Goal: Transaction & Acquisition: Purchase product/service

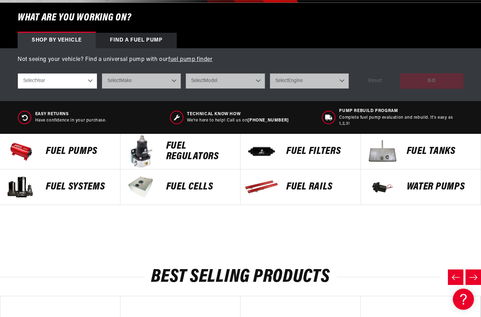
scroll to position [218, 0]
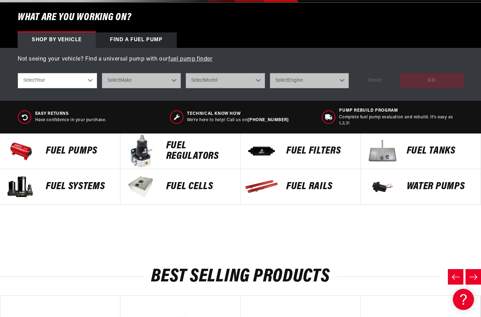
click at [91, 82] on select "Select Year 2023 2022 2021 2020 2019 2018 2017 2016 2015 2014 2013 2012 2011 20…" at bounding box center [58, 80] width 80 height 15
select select "1965"
click at [180, 80] on select "Select Make Buick Chevrolet Dodge Ford Mercury Oldsmobile Pontiac" at bounding box center [142, 80] width 80 height 15
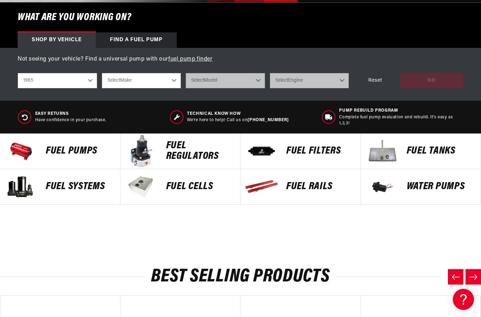
select select "Ford"
click at [261, 83] on select "Select Model Mustang" at bounding box center [226, 80] width 80 height 15
select select "Mustang"
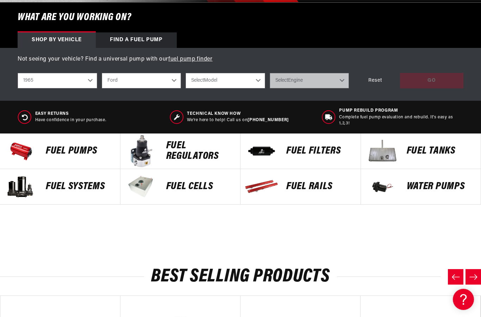
select select "Mustang"
click at [338, 79] on select "Select Engine 2.8L 3.3L 4.3L 4.7L" at bounding box center [310, 80] width 80 height 15
select select "4.7L"
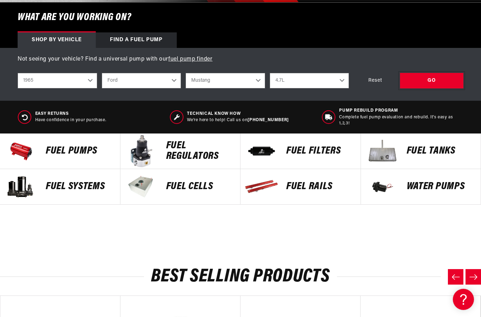
click at [432, 83] on div "GO" at bounding box center [431, 81] width 63 height 16
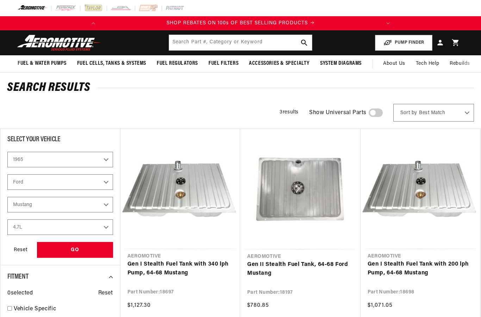
select select "1965"
select select "Ford"
select select "4.7L"
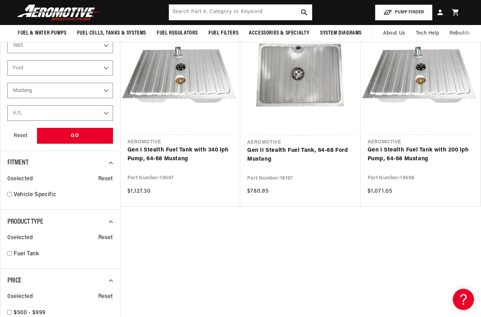
scroll to position [0, 279]
click at [479, 317] on div "Aeromotive Gen I Stealth Fuel Tank with 340 lph Pump, 64-68 Mustang Part Number…" at bounding box center [300, 172] width 361 height 317
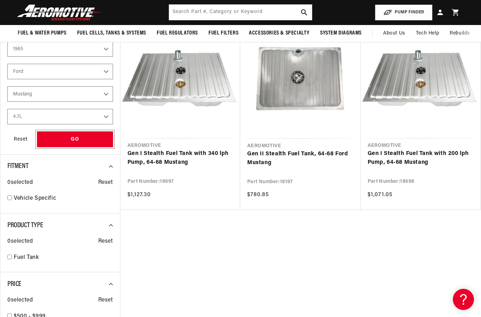
click at [101, 139] on div "GO" at bounding box center [75, 139] width 76 height 16
click at [295, 159] on link "Gen II Stealth Fuel Tank, 64-68 Ford Mustang" at bounding box center [300, 159] width 106 height 18
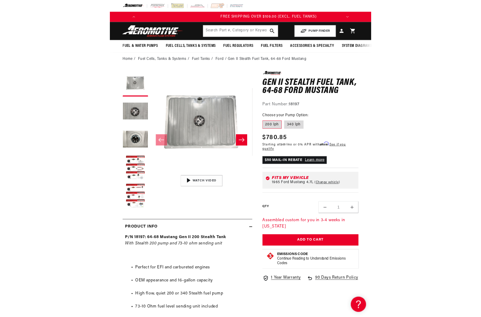
scroll to position [0, 279]
